Goal: Task Accomplishment & Management: Use online tool/utility

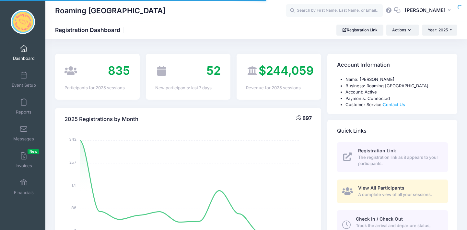
select select
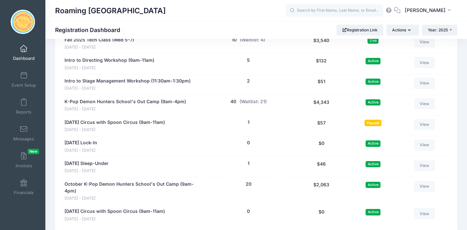
scroll to position [1432, 0]
click at [24, 156] on span at bounding box center [24, 156] width 0 height 7
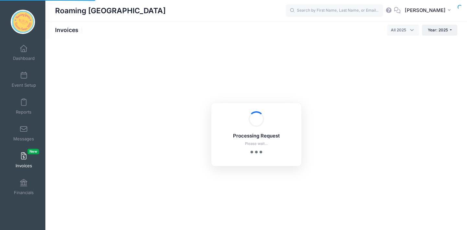
select select
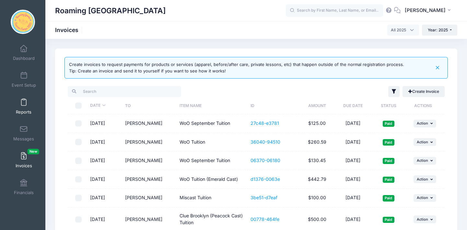
click at [24, 105] on span at bounding box center [24, 102] width 0 height 7
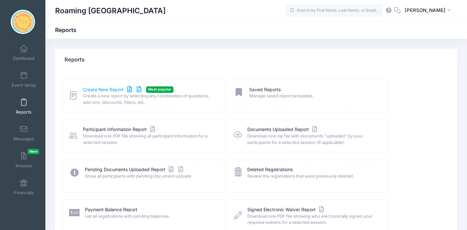
click at [93, 90] on link "Create New Report" at bounding box center [113, 90] width 60 height 7
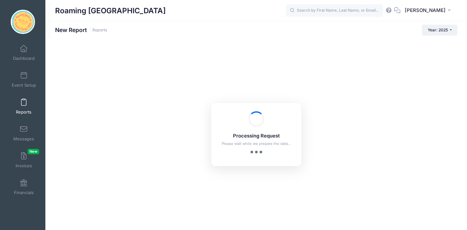
checkbox input "true"
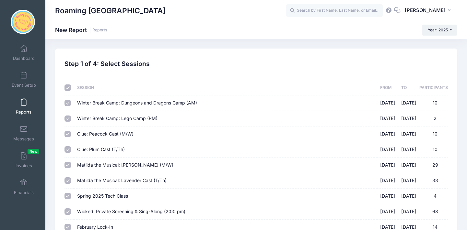
click at [67, 88] on input "checkbox" at bounding box center [67, 88] width 6 height 6
checkbox input "false"
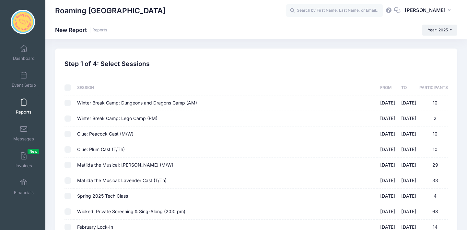
checkbox input "false"
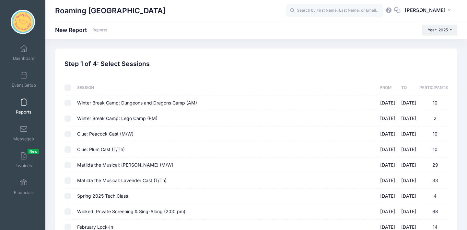
checkbox input "false"
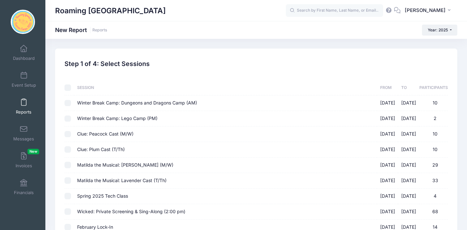
checkbox input "false"
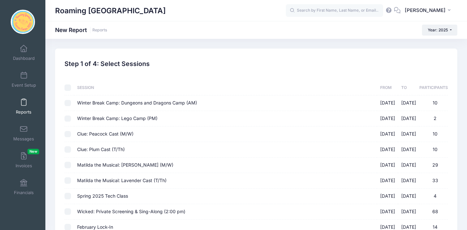
checkbox input "false"
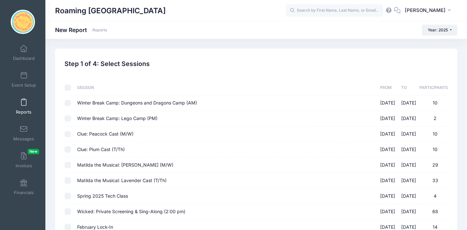
checkbox input "false"
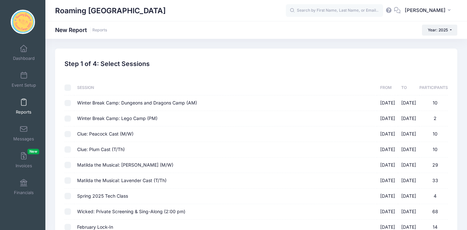
checkbox input "false"
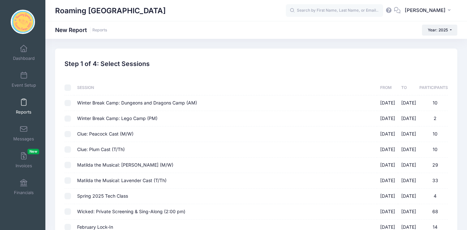
checkbox input "false"
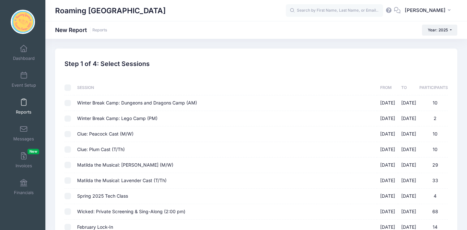
checkbox input "false"
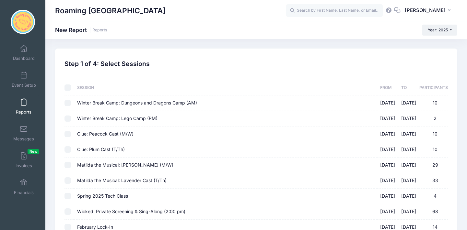
checkbox input "false"
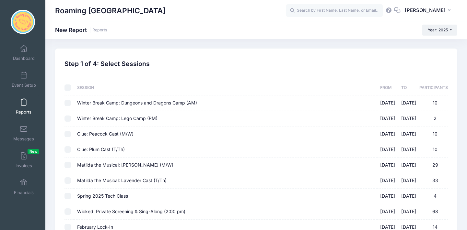
checkbox input "false"
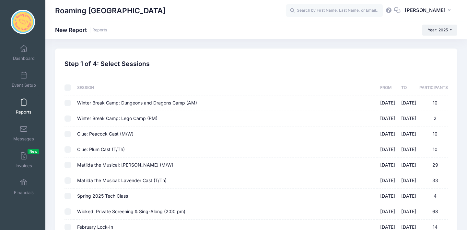
checkbox input "false"
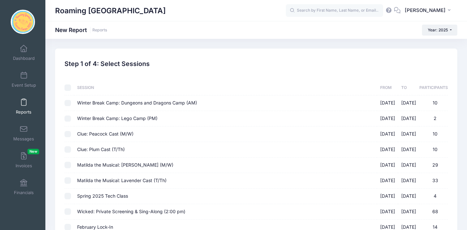
checkbox input "false"
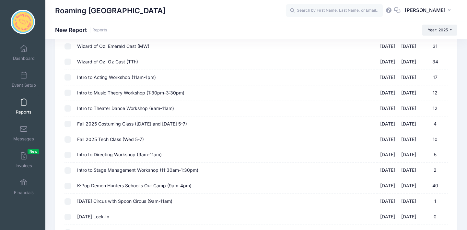
scroll to position [754, 0]
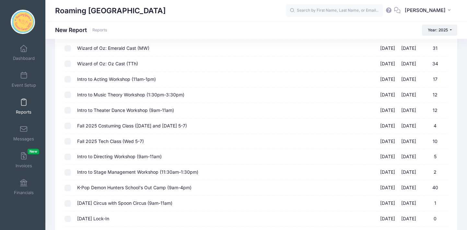
click at [69, 138] on input "Fall 2025 Tech Class (Wed 5-7) 09/10/2025 - 12/10/2025 10" at bounding box center [67, 141] width 6 height 6
checkbox input "true"
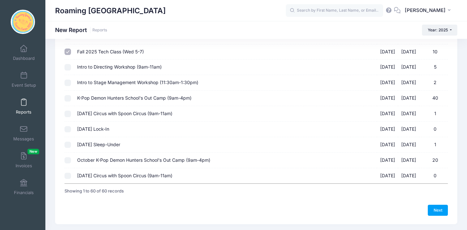
scroll to position [844, 0]
click at [439, 205] on link "Next" at bounding box center [438, 210] width 20 height 11
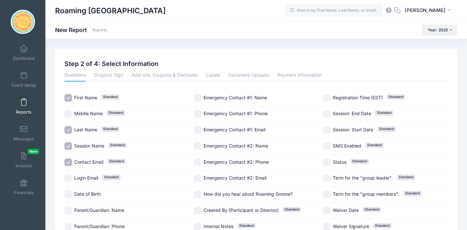
click at [70, 145] on input "Session Name Standard" at bounding box center [67, 146] width 7 height 7
checkbox input "false"
click at [69, 160] on input "Contact Email Standard" at bounding box center [67, 162] width 7 height 7
checkbox input "false"
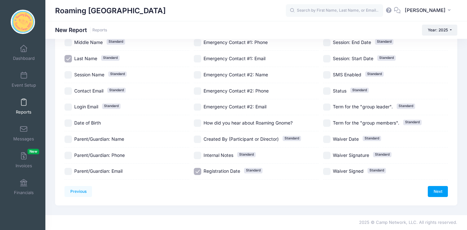
scroll to position [117, 0]
click at [69, 136] on input "Parent/Guardian: Name" at bounding box center [67, 139] width 7 height 7
checkbox input "true"
click at [68, 152] on input "Parent/Guardian: Phone" at bounding box center [67, 155] width 7 height 7
checkbox input "true"
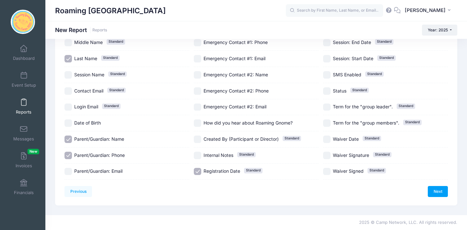
click at [194, 168] on input "Registration Date Standard" at bounding box center [197, 171] width 7 height 7
checkbox input "false"
click at [441, 186] on link "Next" at bounding box center [438, 191] width 20 height 11
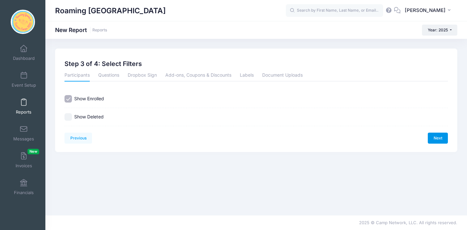
click at [438, 137] on link "Next" at bounding box center [438, 138] width 20 height 11
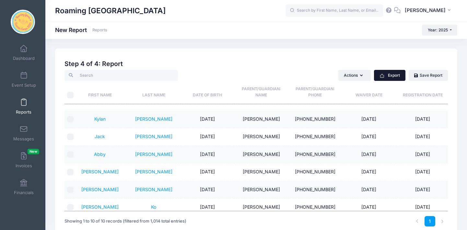
click at [397, 78] on button "Export" at bounding box center [389, 75] width 31 height 11
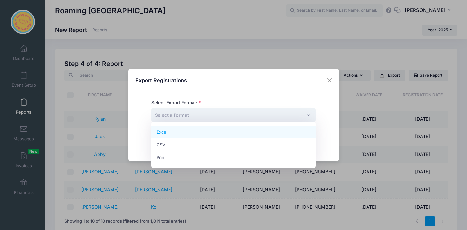
click at [283, 116] on span "Select a format" at bounding box center [233, 115] width 164 height 14
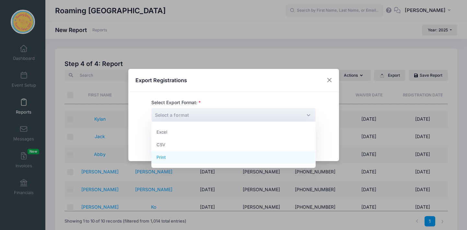
select select "print"
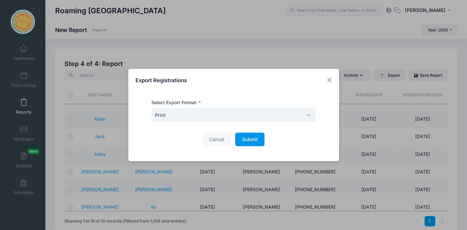
click at [245, 143] on button "Submit Please wait..." at bounding box center [249, 140] width 29 height 14
